Goal: Information Seeking & Learning: Learn about a topic

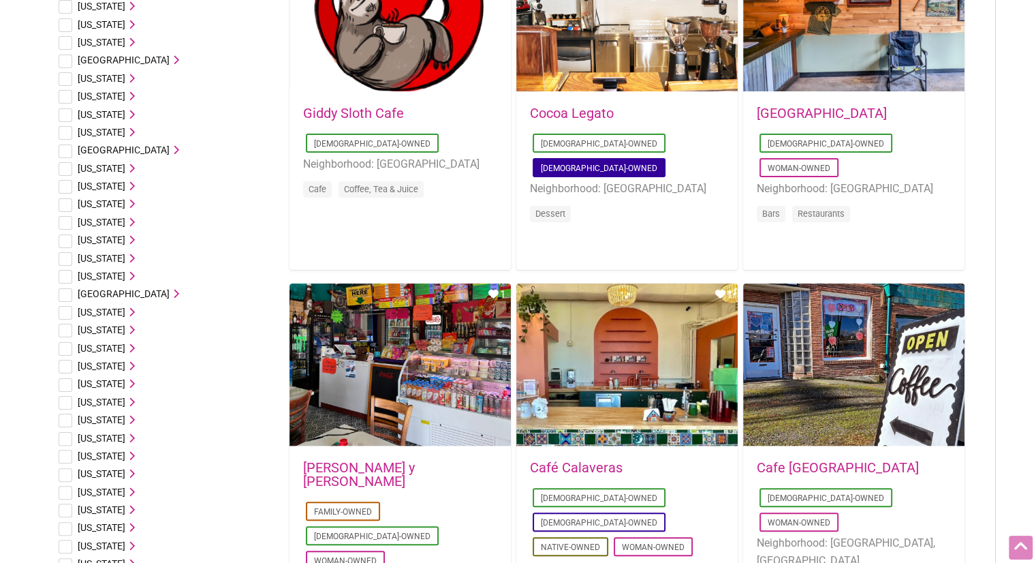
scroll to position [341, 0]
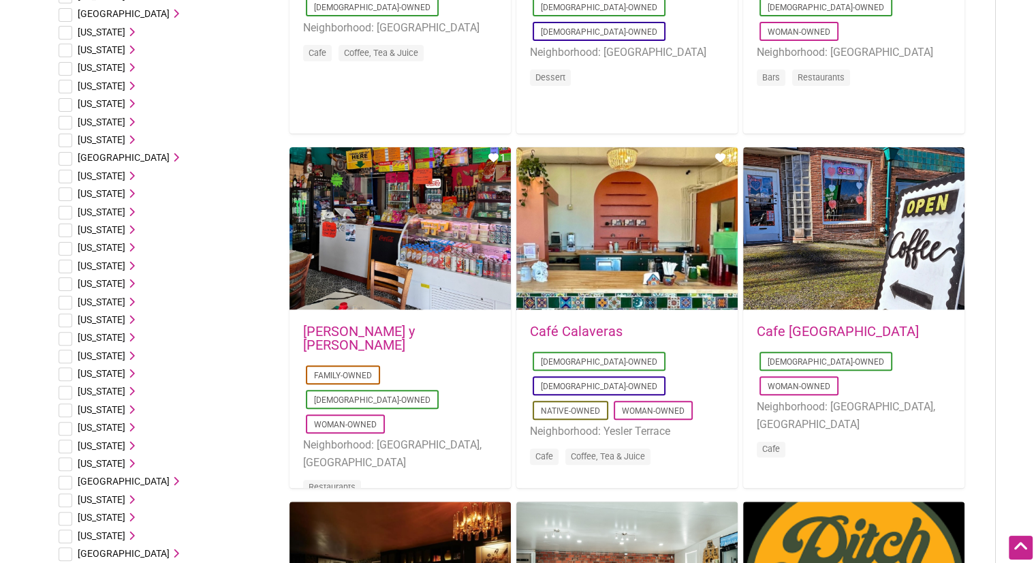
click at [773, 330] on link "Cafe [GEOGRAPHIC_DATA]" at bounding box center [838, 331] width 162 height 16
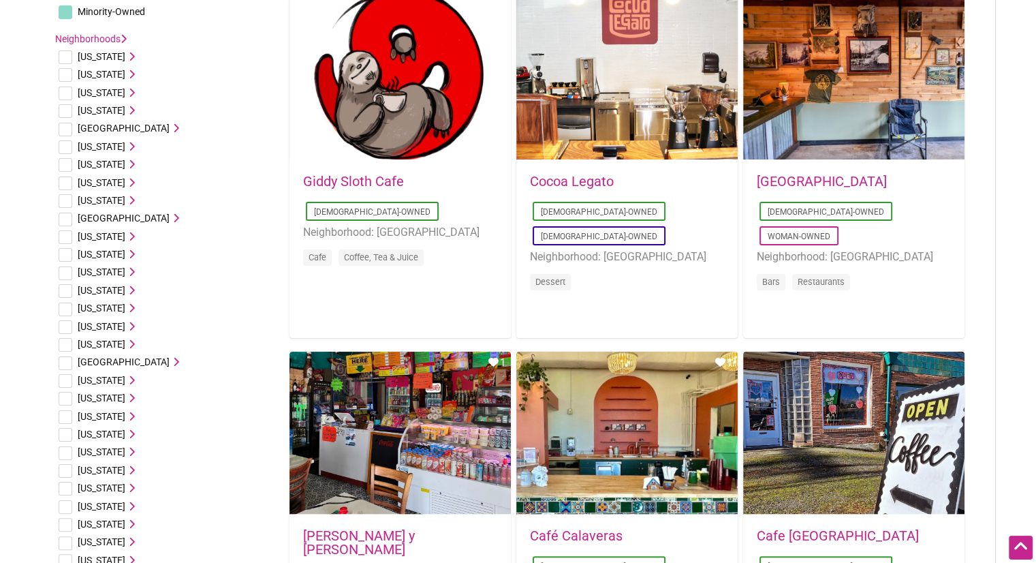
scroll to position [0, 0]
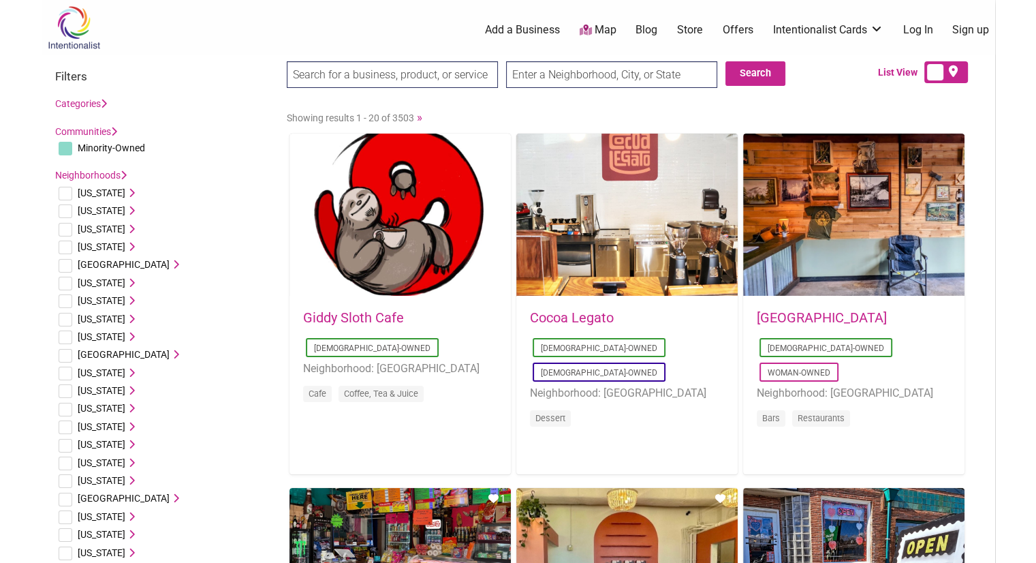
click at [1012, 415] on body "× Menu 0 Add a Business Map Blog Store Offers Intentionalist Cards Buy Black Ca…" at bounding box center [518, 281] width 1036 height 563
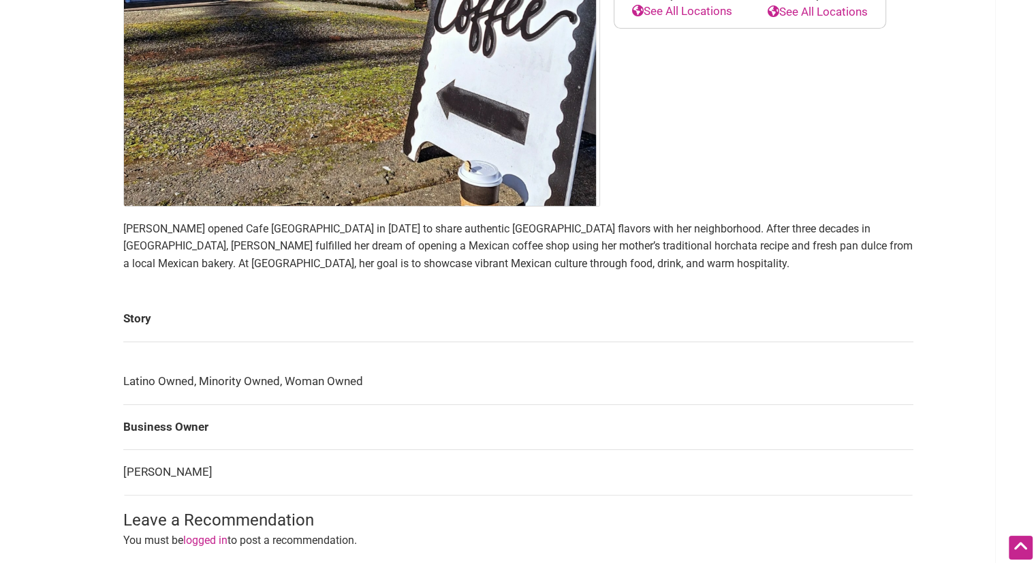
scroll to position [477, 0]
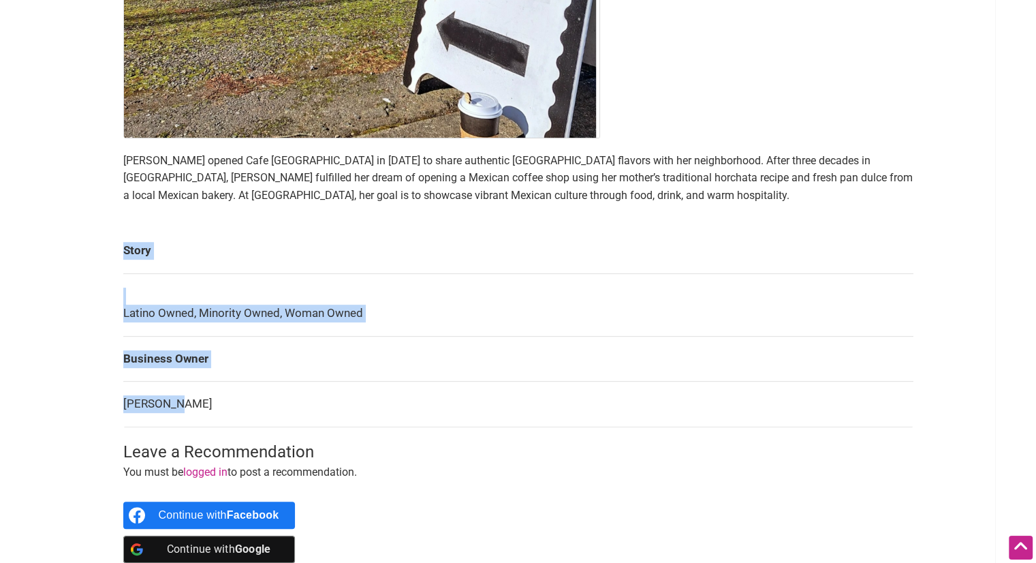
drag, startPoint x: 174, startPoint y: 407, endPoint x: 104, endPoint y: 400, distance: 70.5
click at [104, 400] on div "Intentionalist Spend like it matters 0 Add a Business Map Blog Store Offers Int…" at bounding box center [519, 224] width 954 height 1402
click at [119, 403] on div "Latino-Owned Woman-Owned Category: Cafe Neighborhood: Burien, WA 12005 Des Moin…" at bounding box center [519, 124] width 818 height 918
drag, startPoint x: 119, startPoint y: 403, endPoint x: 196, endPoint y: 403, distance: 77.0
click at [196, 403] on div "Latino-Owned Woman-Owned Category: Cafe Neighborhood: Burien, WA 12005 Des Moin…" at bounding box center [519, 124] width 818 height 918
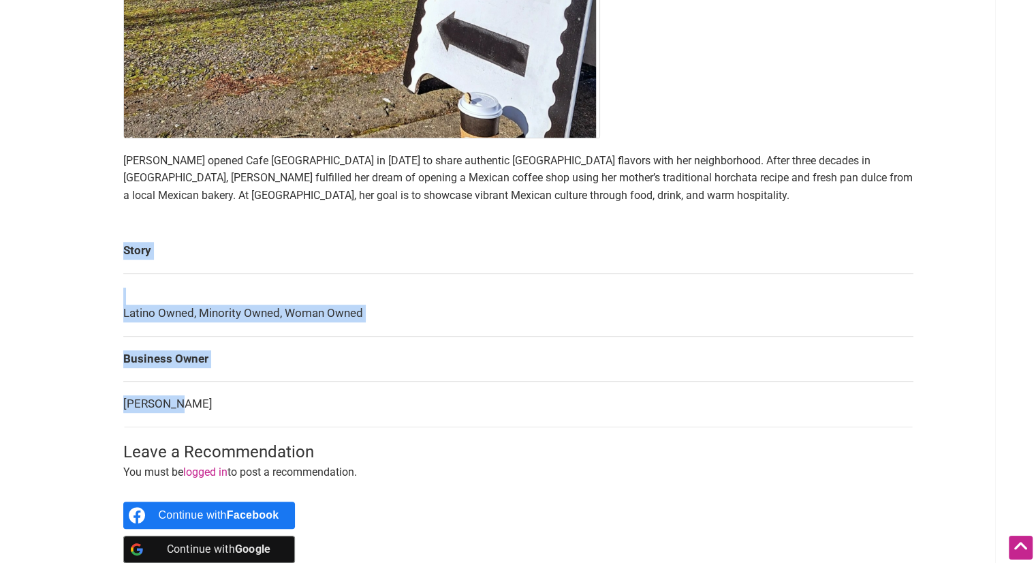
click at [196, 403] on td "Maria Cid" at bounding box center [518, 405] width 790 height 46
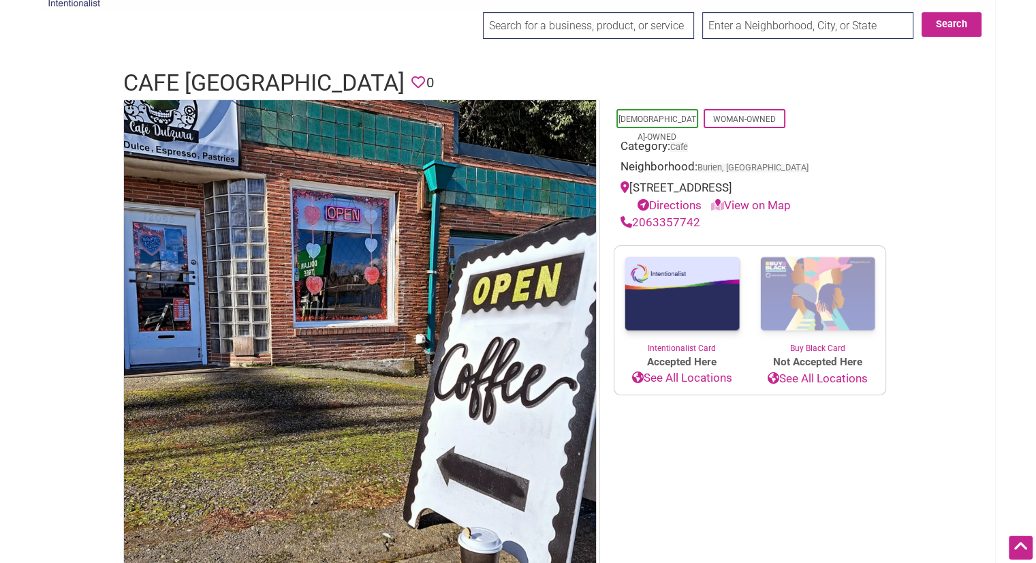
scroll to position [0, 0]
